Goal: Check status: Check status

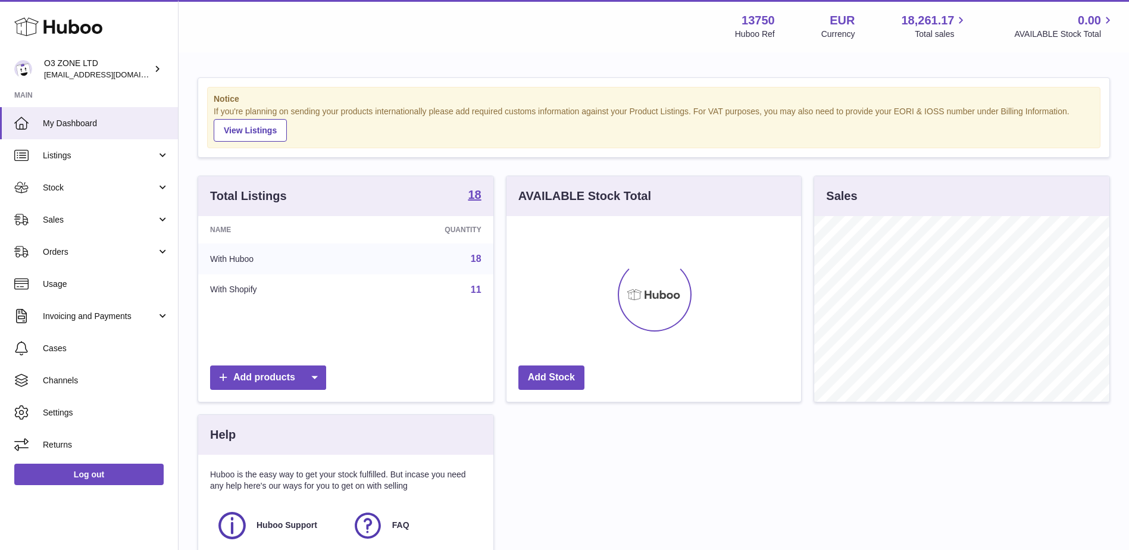
scroll to position [186, 295]
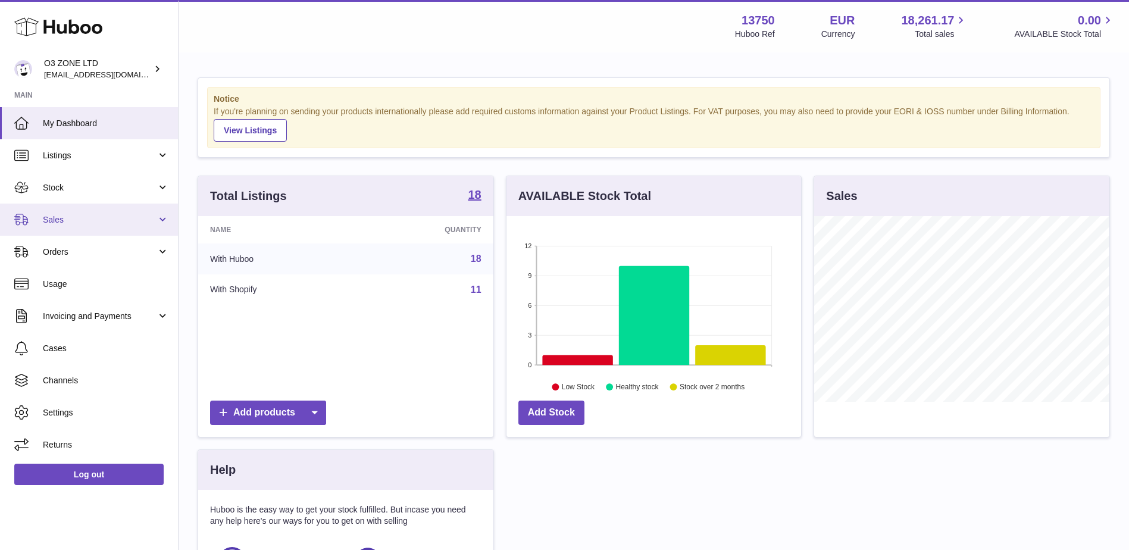
click at [64, 206] on link "Sales" at bounding box center [89, 220] width 178 height 32
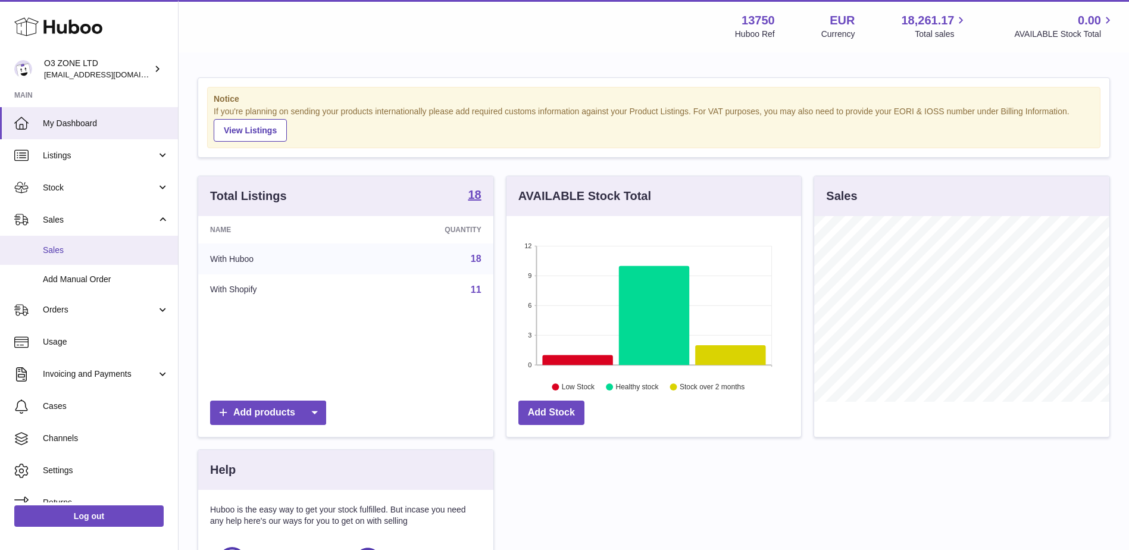
click at [83, 251] on span "Sales" at bounding box center [106, 250] width 126 height 11
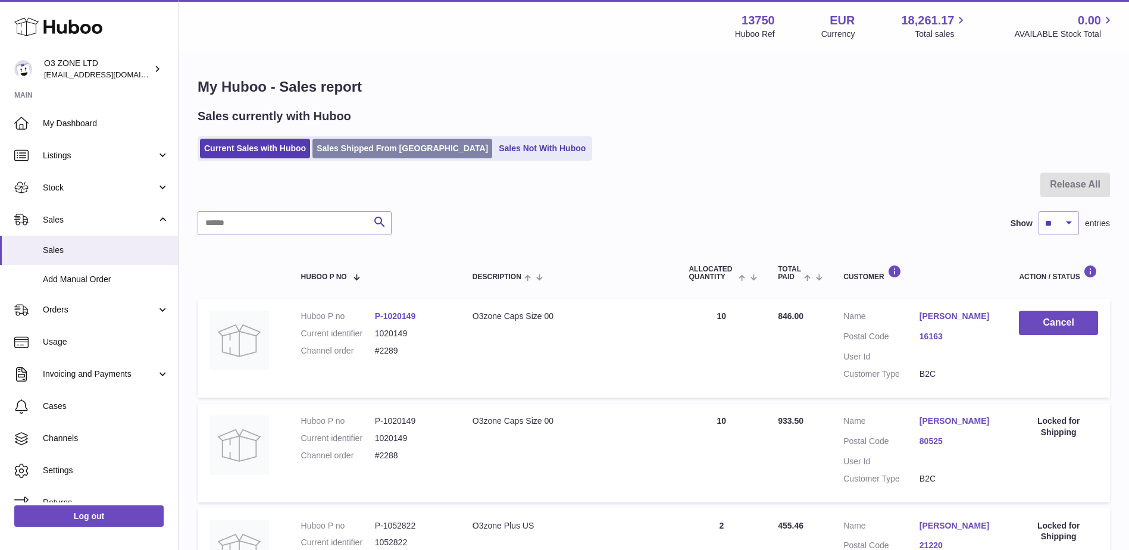
click at [360, 152] on link "Sales Shipped From Huboo" at bounding box center [403, 149] width 180 height 20
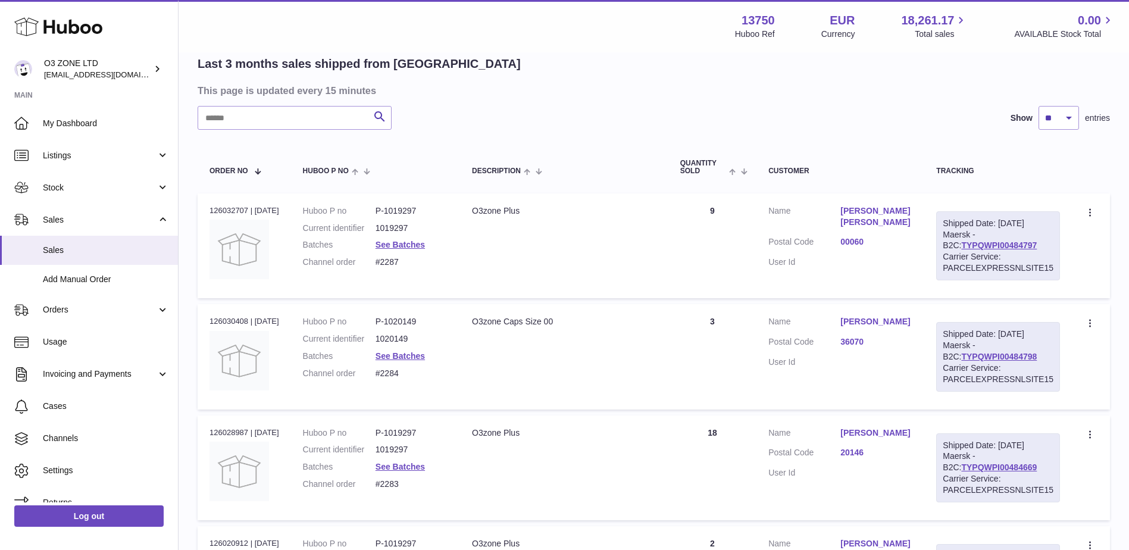
scroll to position [119, 0]
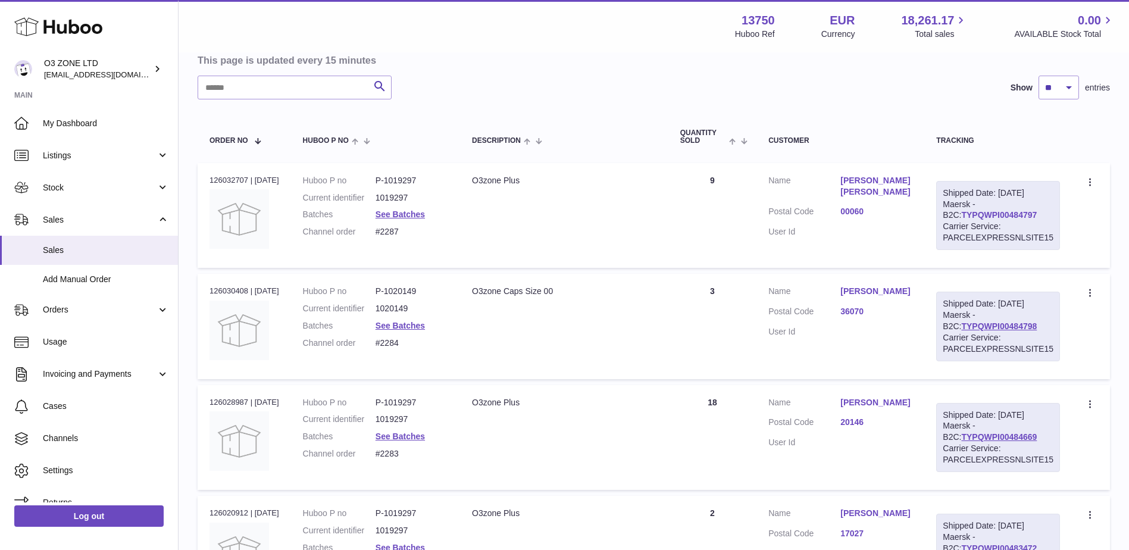
click at [1011, 217] on link "TYPQWPI00484797" at bounding box center [1000, 215] width 76 height 10
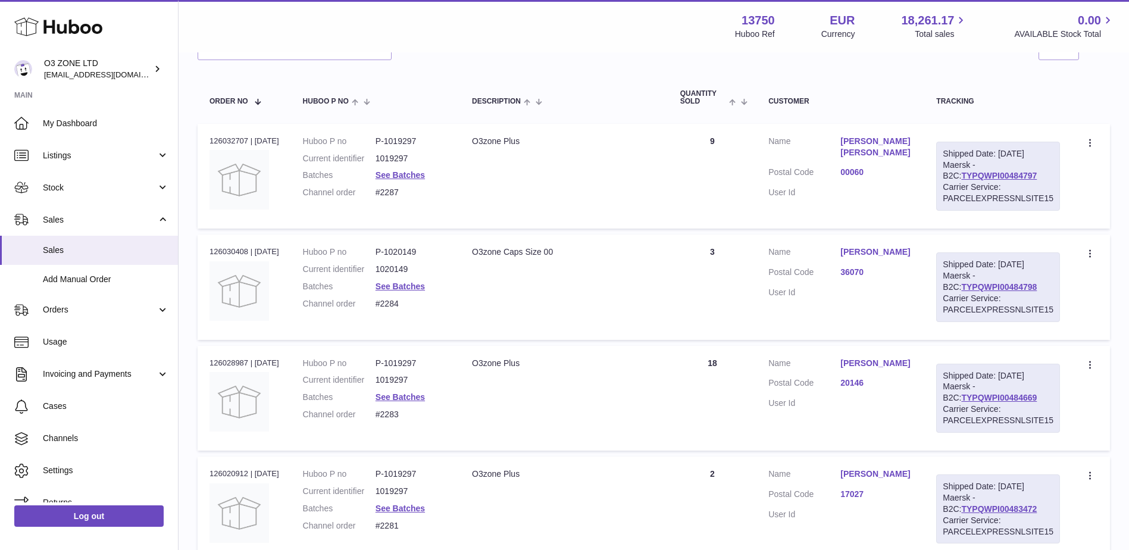
scroll to position [298, 0]
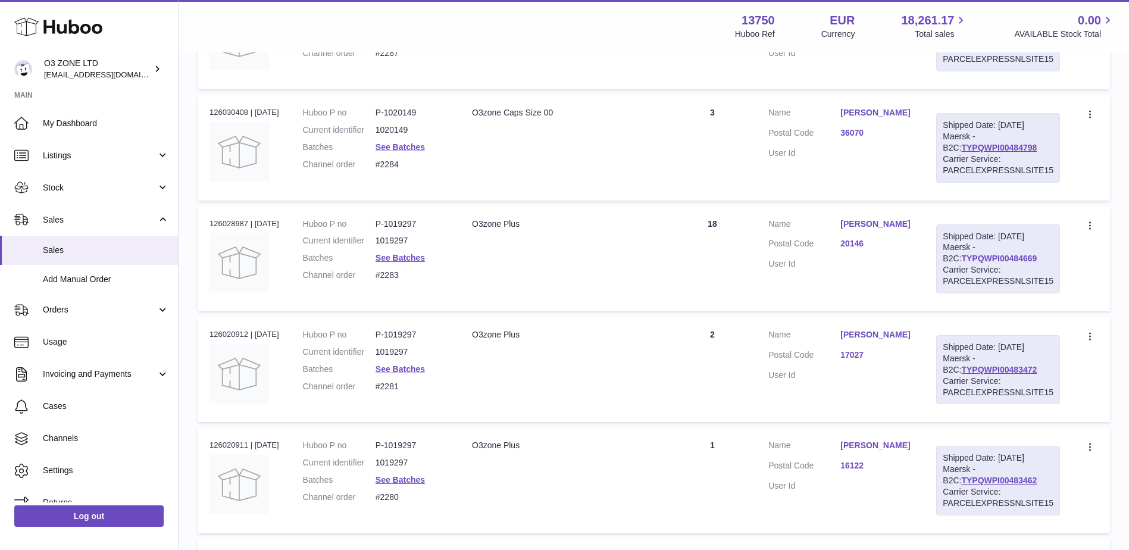
click at [967, 259] on link "TYPQWPI00484669" at bounding box center [1000, 259] width 76 height 10
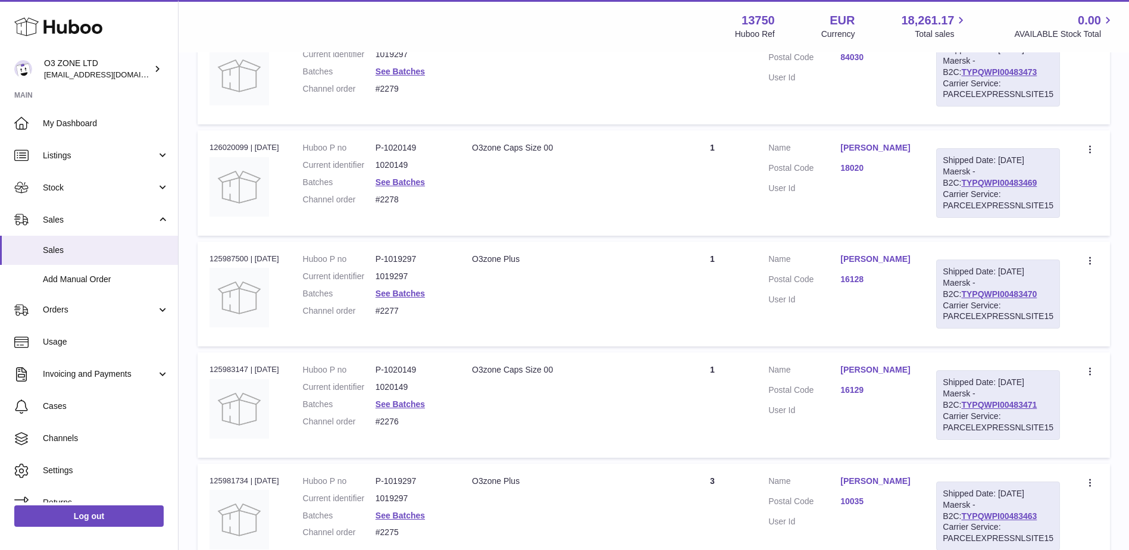
scroll to position [834, 0]
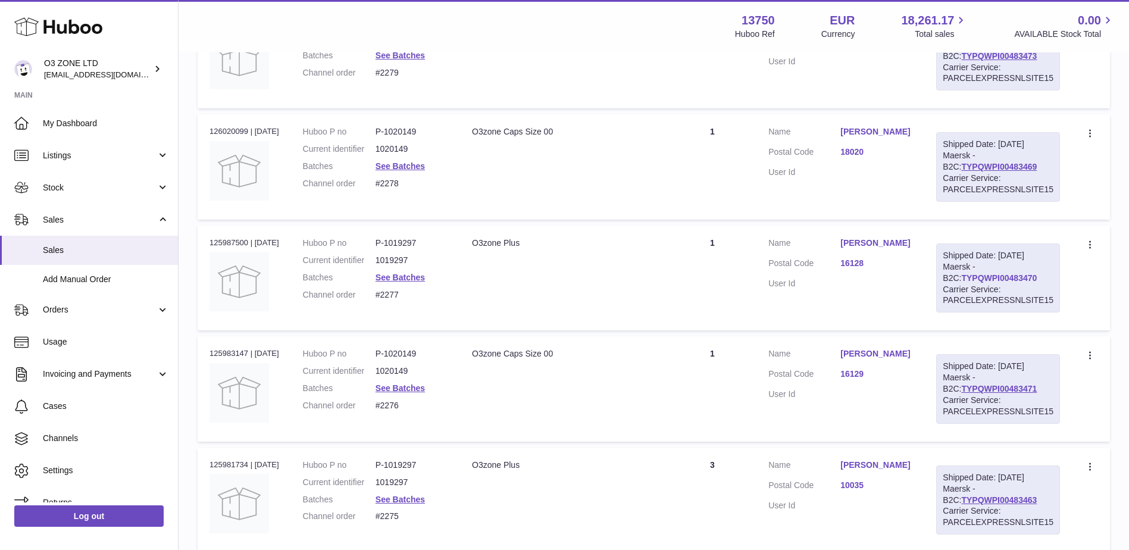
click at [993, 279] on link "TYPQWPI00483470" at bounding box center [1000, 278] width 76 height 10
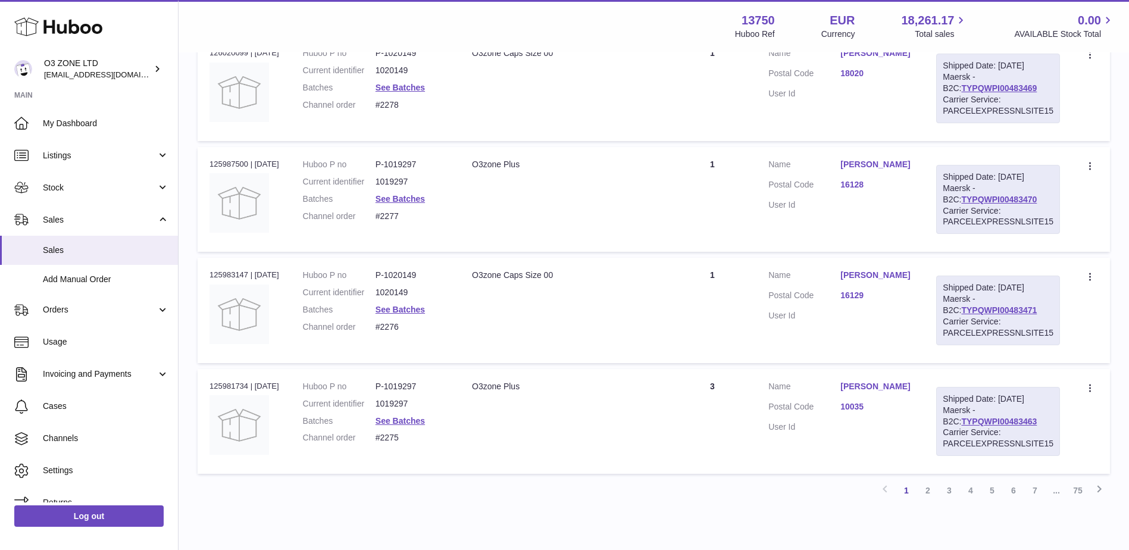
scroll to position [966, 0]
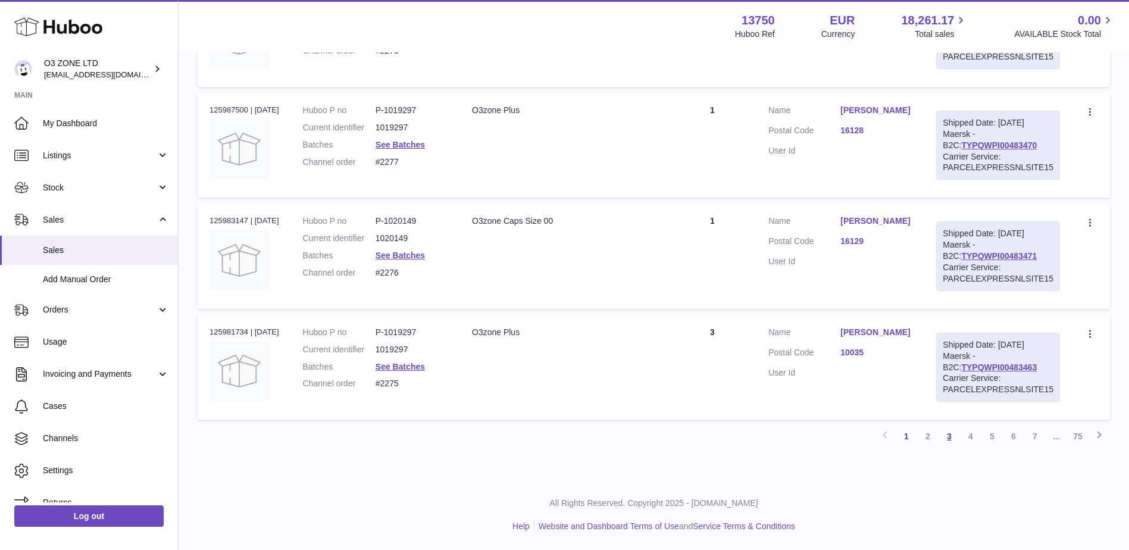
click at [950, 436] on link "3" at bounding box center [949, 436] width 21 height 21
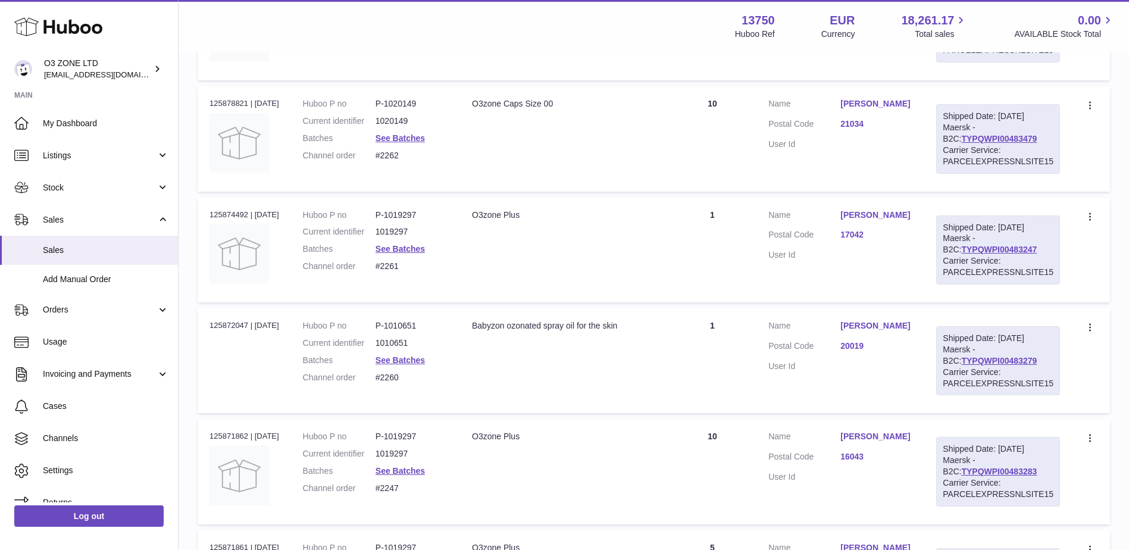
scroll to position [54, 0]
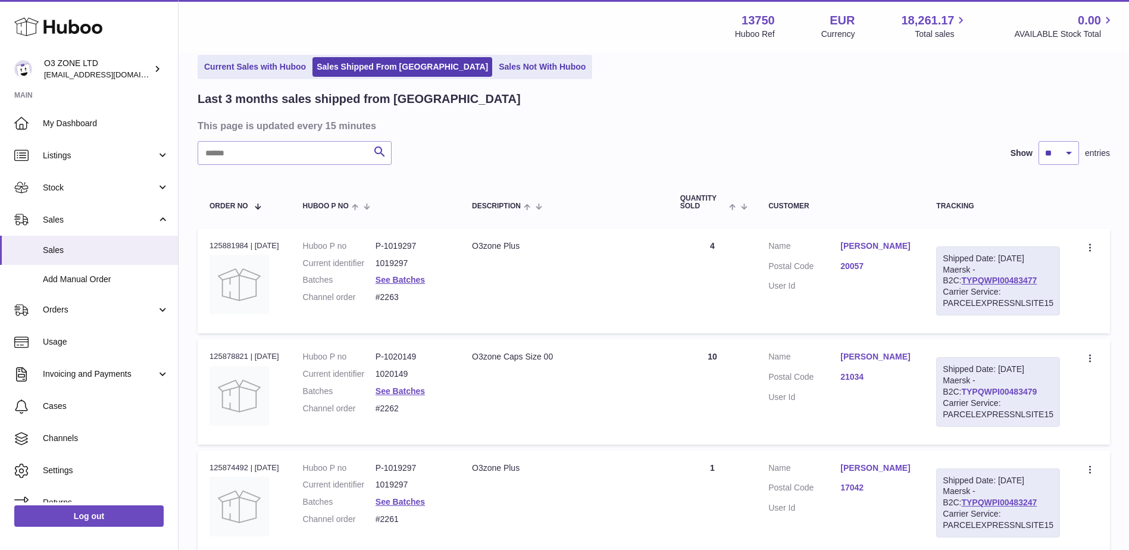
click at [962, 392] on link "TYPQWPI00483479" at bounding box center [1000, 392] width 76 height 10
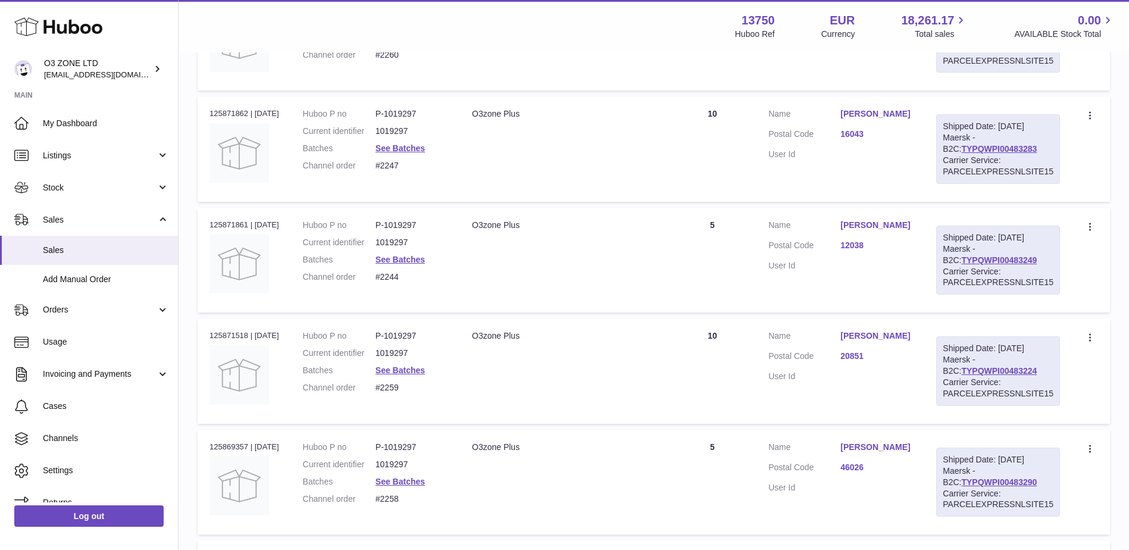
scroll to position [649, 0]
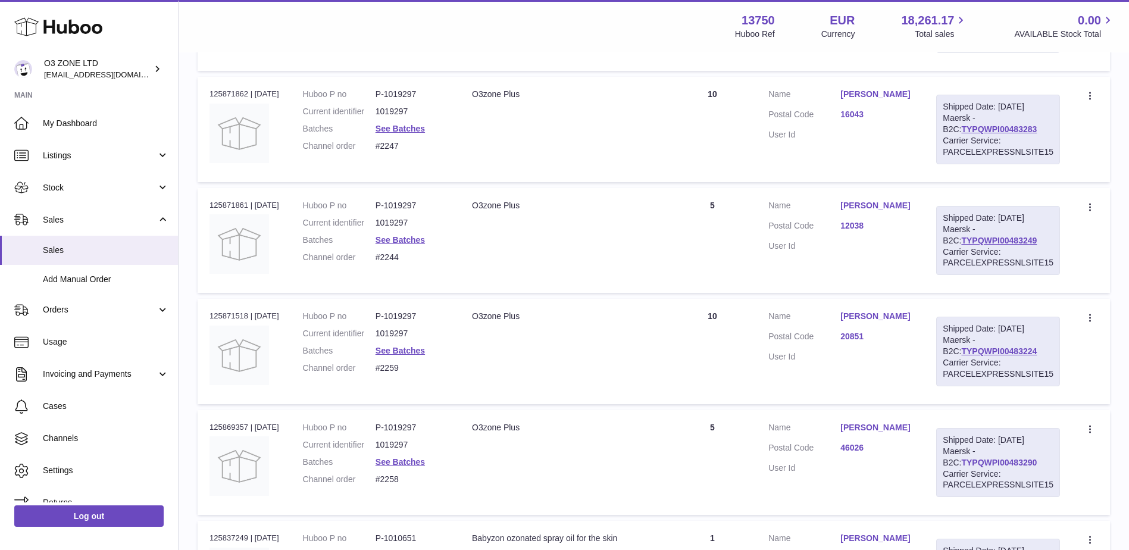
click at [1001, 464] on link "TYPQWPI00483290" at bounding box center [1000, 463] width 76 height 10
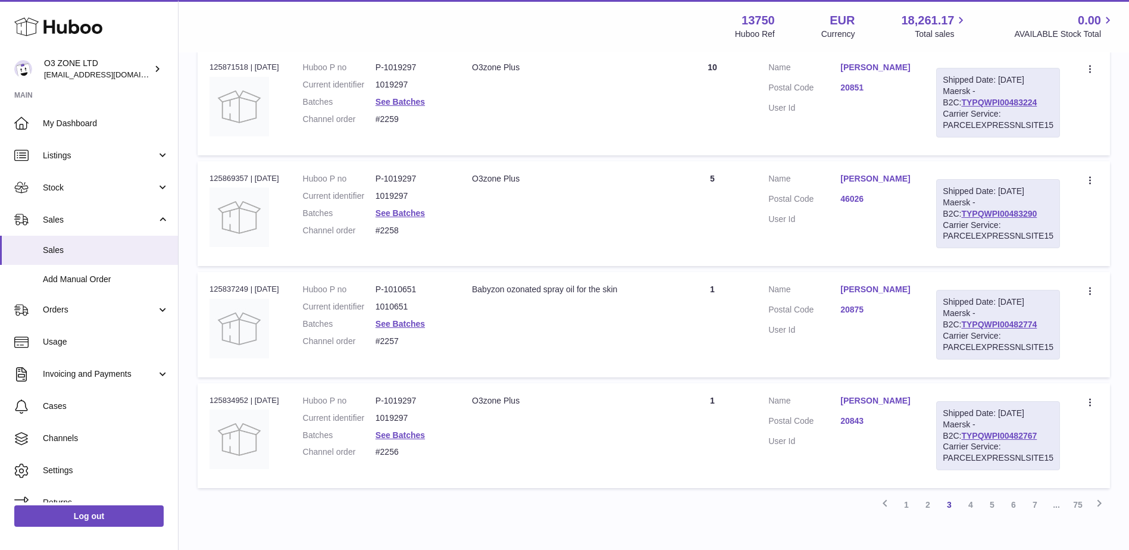
scroll to position [966, 0]
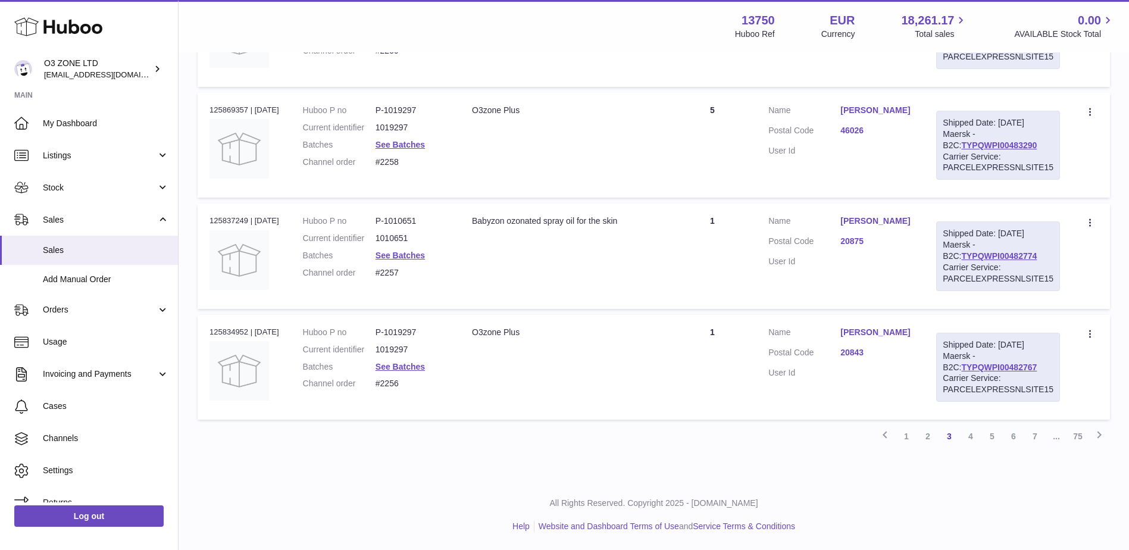
click at [922, 437] on link "2" at bounding box center [927, 436] width 21 height 21
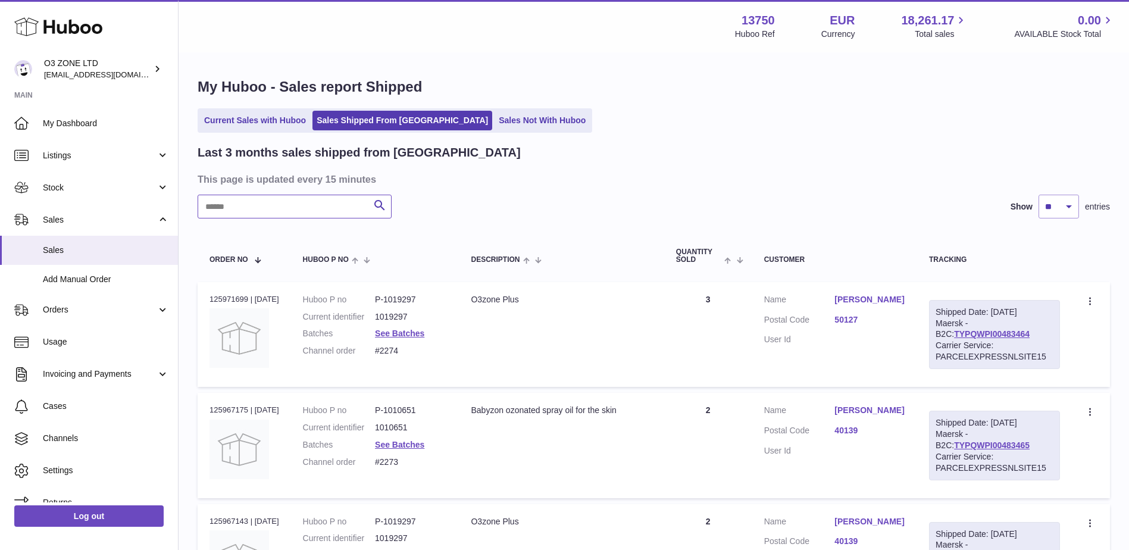
click at [223, 208] on input "text" at bounding box center [295, 207] width 194 height 24
type input "*******"
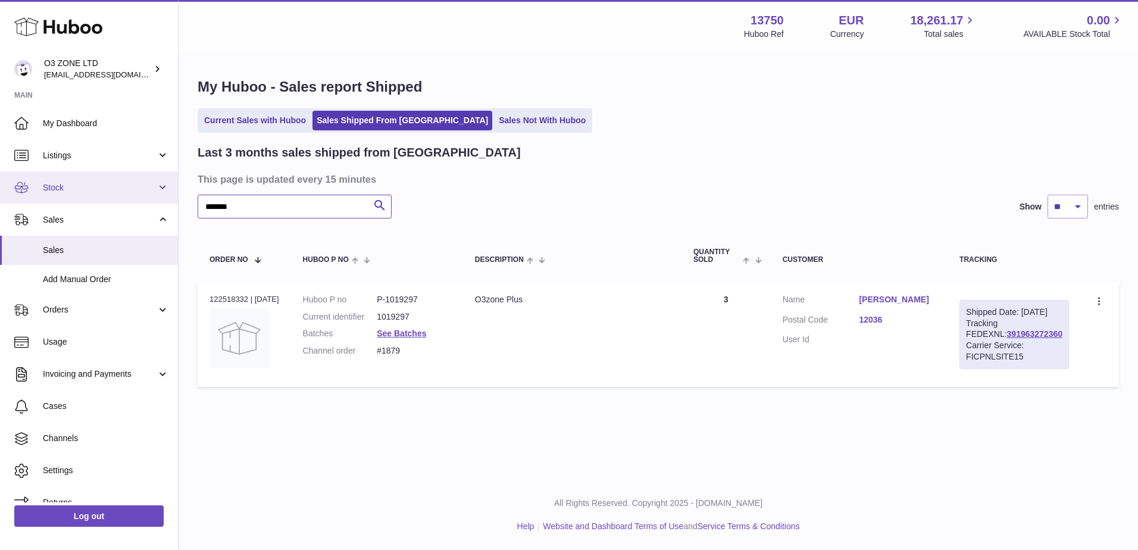
drag, startPoint x: 248, startPoint y: 208, endPoint x: 95, endPoint y: 185, distance: 154.2
click at [110, 187] on div "Huboo O3 ZONE LTD hello@o3zoneltd.co.uk Main My Dashboard Listings Not with Hub…" at bounding box center [569, 275] width 1138 height 550
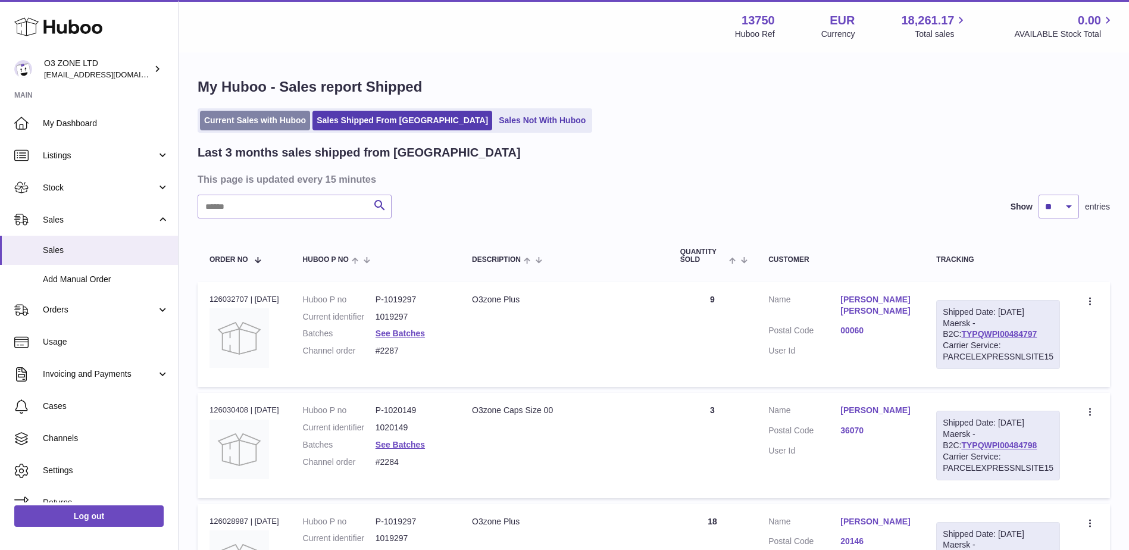
click at [261, 118] on link "Current Sales with Huboo" at bounding box center [255, 121] width 110 height 20
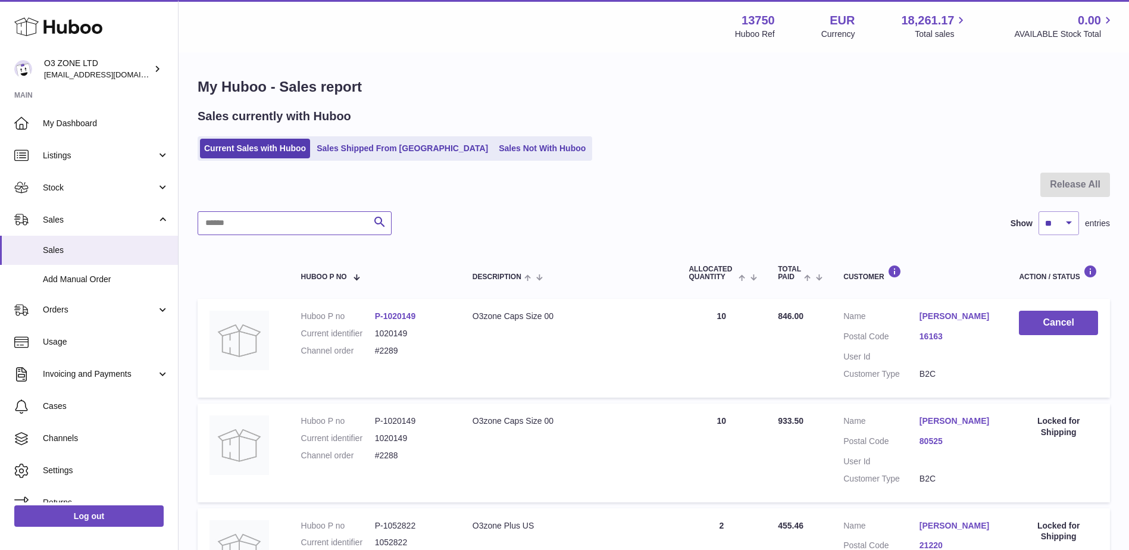
click at [267, 213] on input "text" at bounding box center [295, 223] width 194 height 24
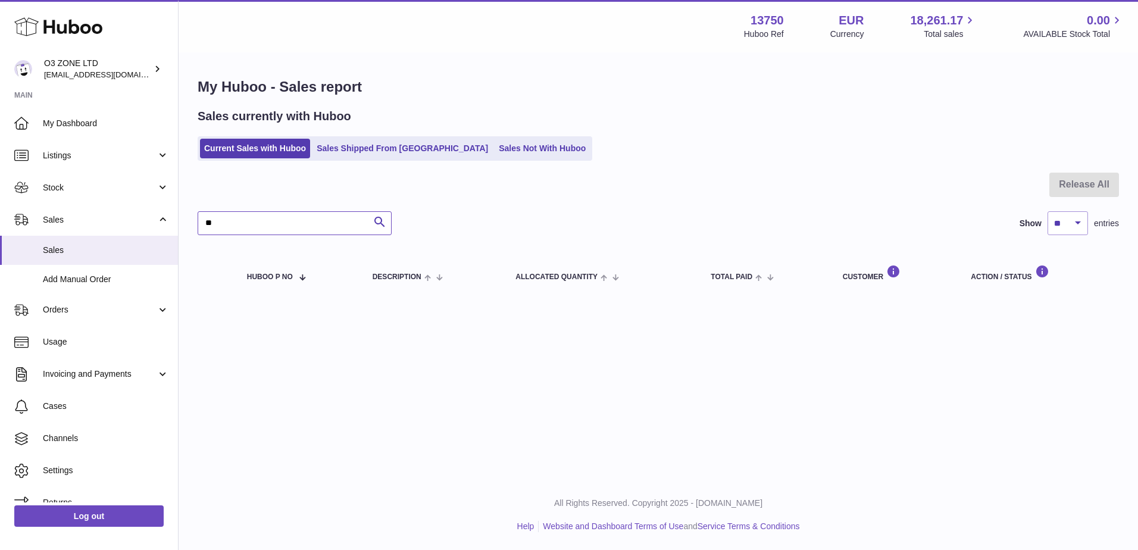
type input "*"
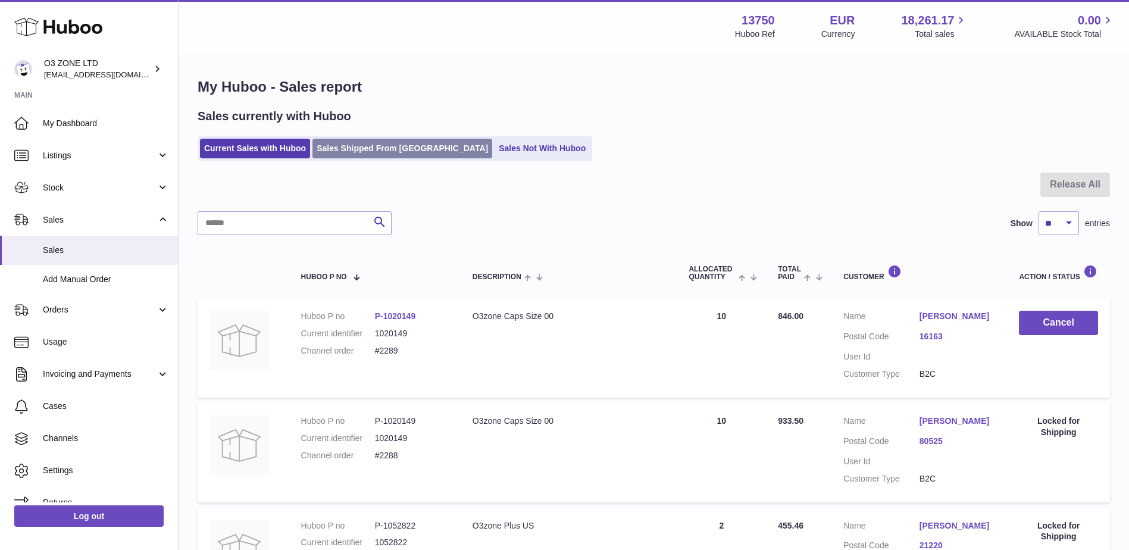
click at [346, 151] on link "Sales Shipped From [GEOGRAPHIC_DATA]" at bounding box center [403, 149] width 180 height 20
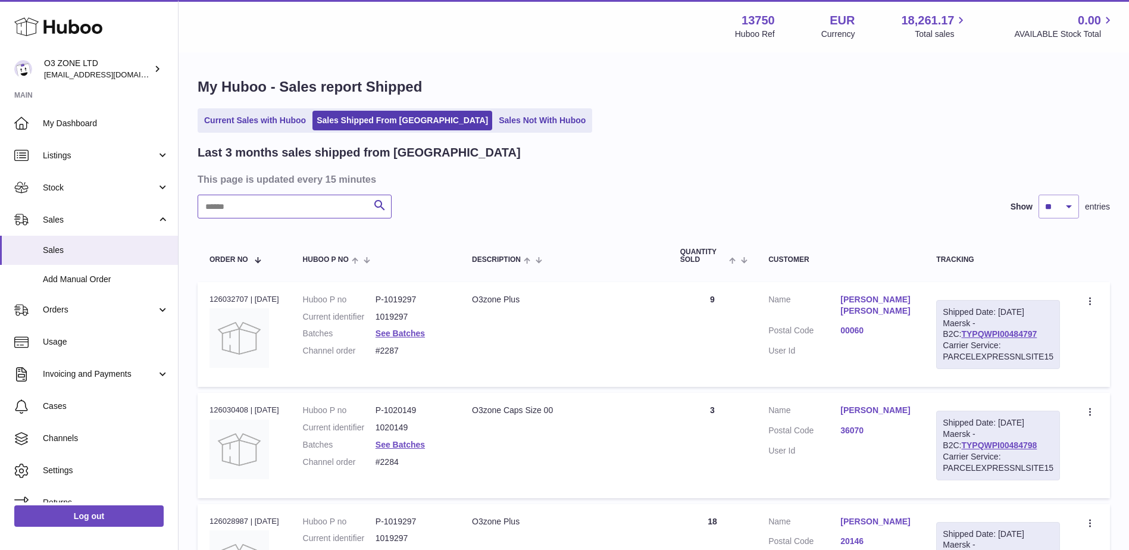
click at [299, 208] on input "text" at bounding box center [295, 207] width 194 height 24
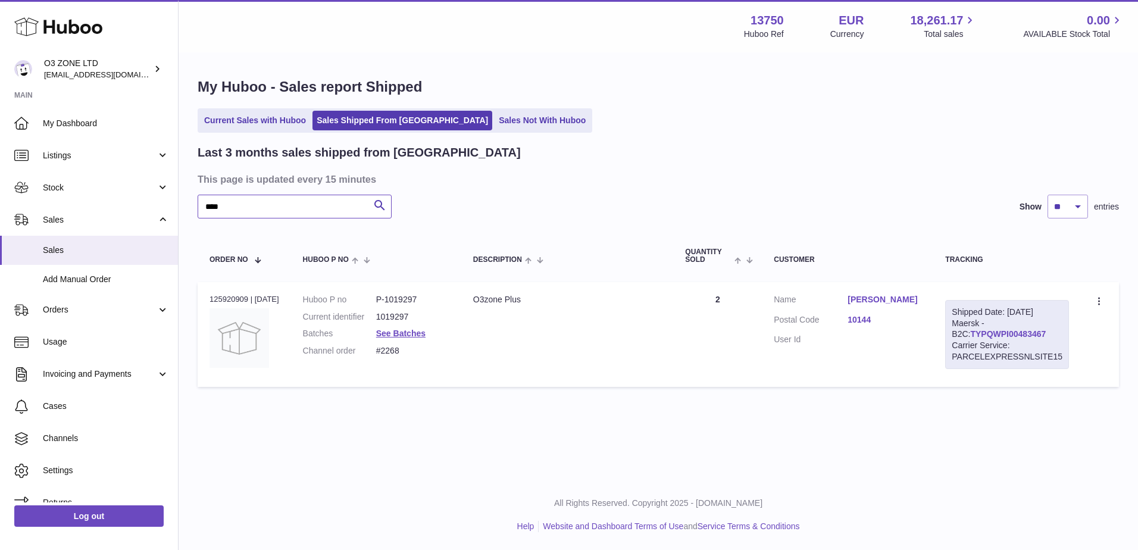
type input "****"
click at [984, 337] on link "TYPQWPI00483467" at bounding box center [1008, 334] width 76 height 10
